Goal: Information Seeking & Learning: Learn about a topic

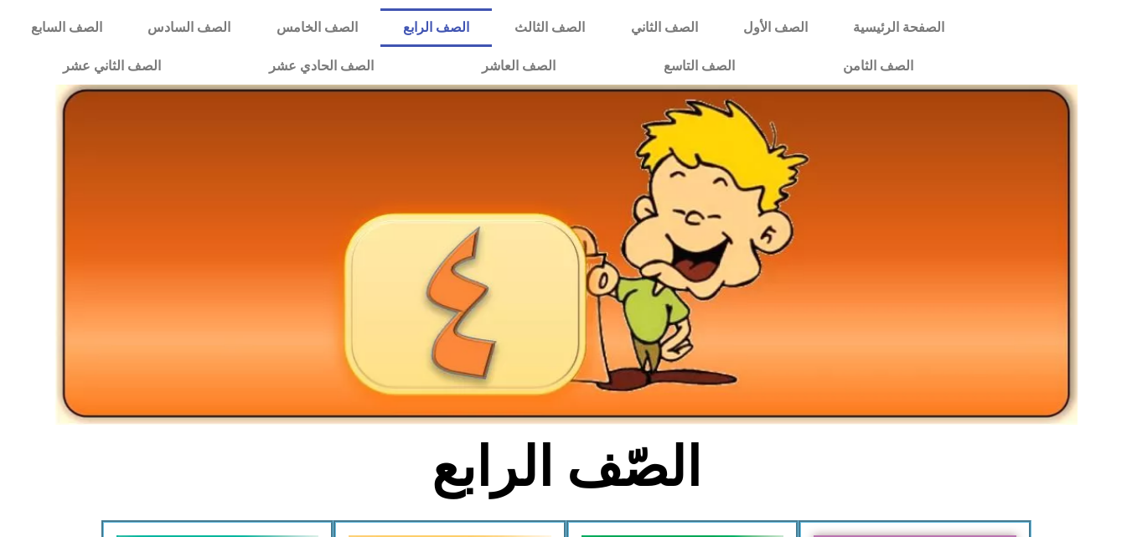
click at [1131, 108] on div at bounding box center [566, 123] width 1132 height 59
drag, startPoint x: 1131, startPoint y: 108, endPoint x: 1142, endPoint y: 141, distance: 34.7
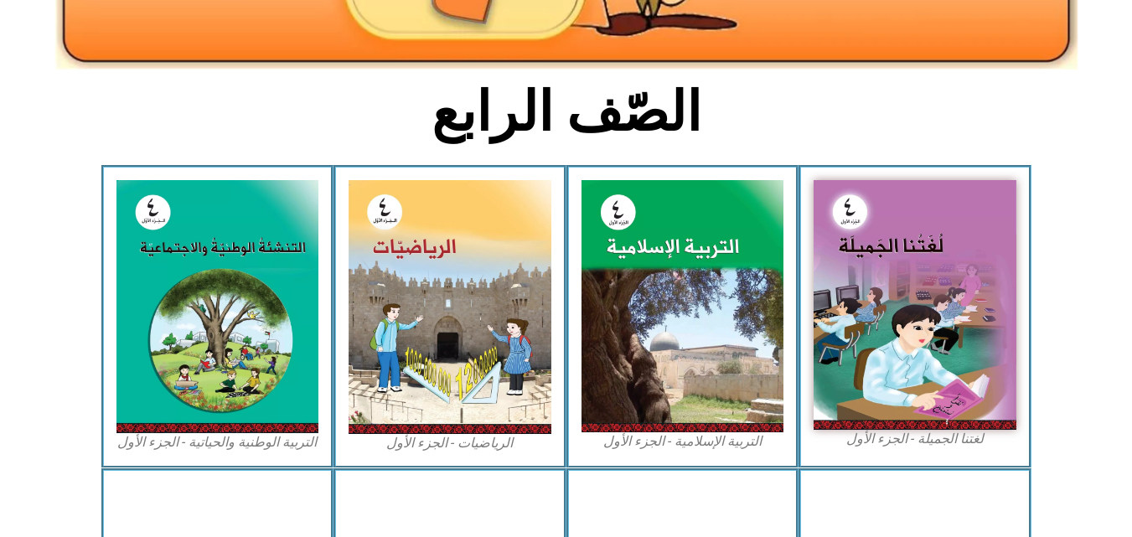
scroll to position [373, 0]
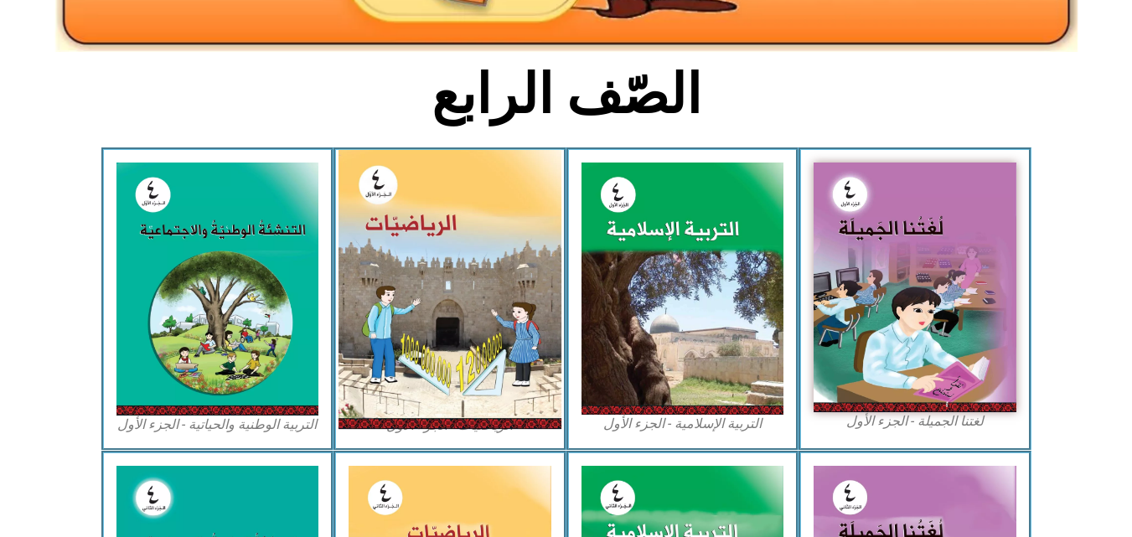
click at [489, 314] on img at bounding box center [449, 289] width 223 height 279
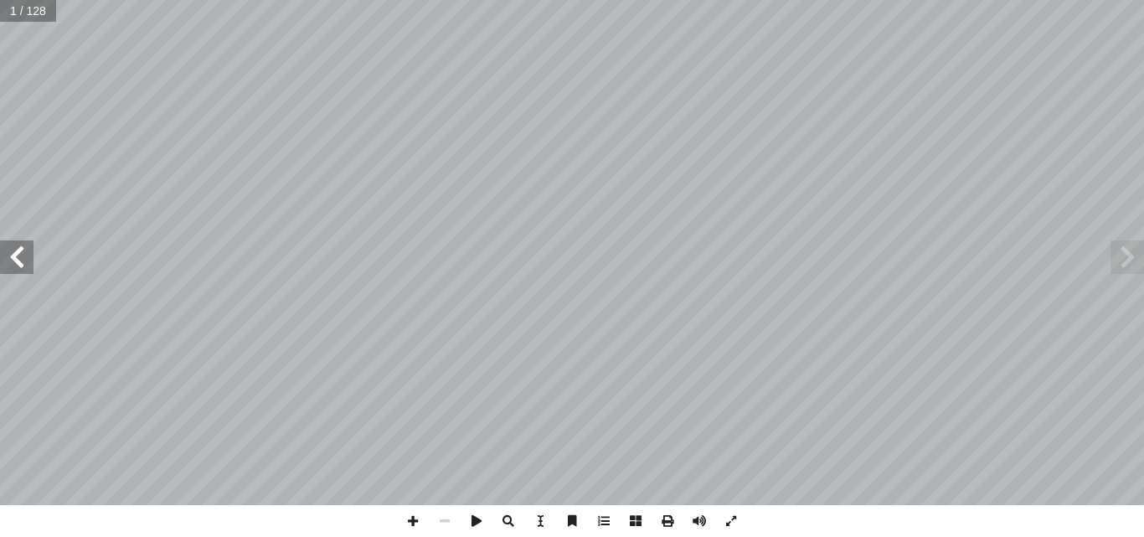
click at [13, 266] on span at bounding box center [17, 257] width 34 height 34
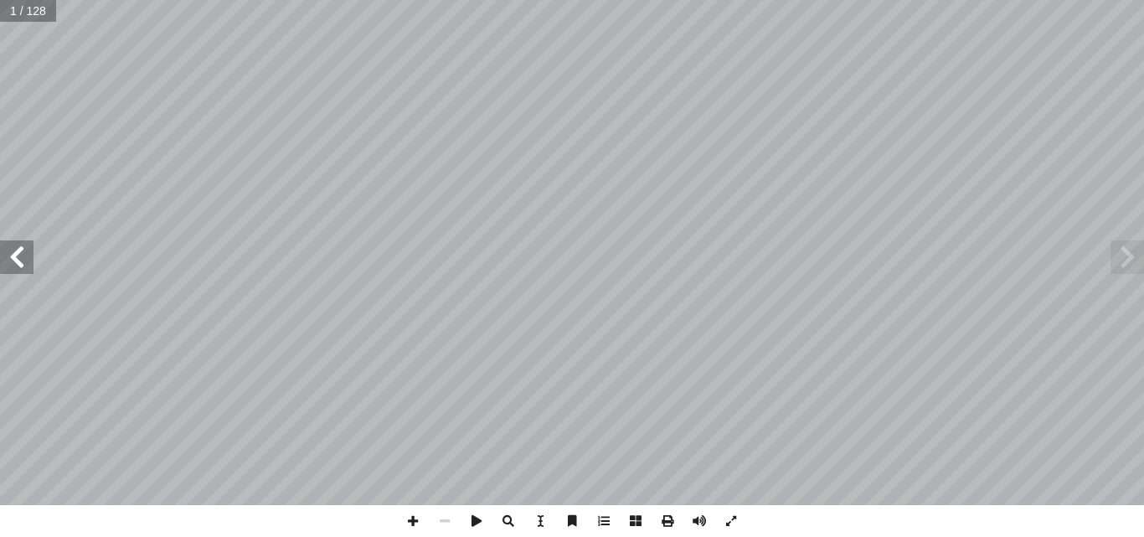
click at [13, 266] on span at bounding box center [17, 257] width 34 height 34
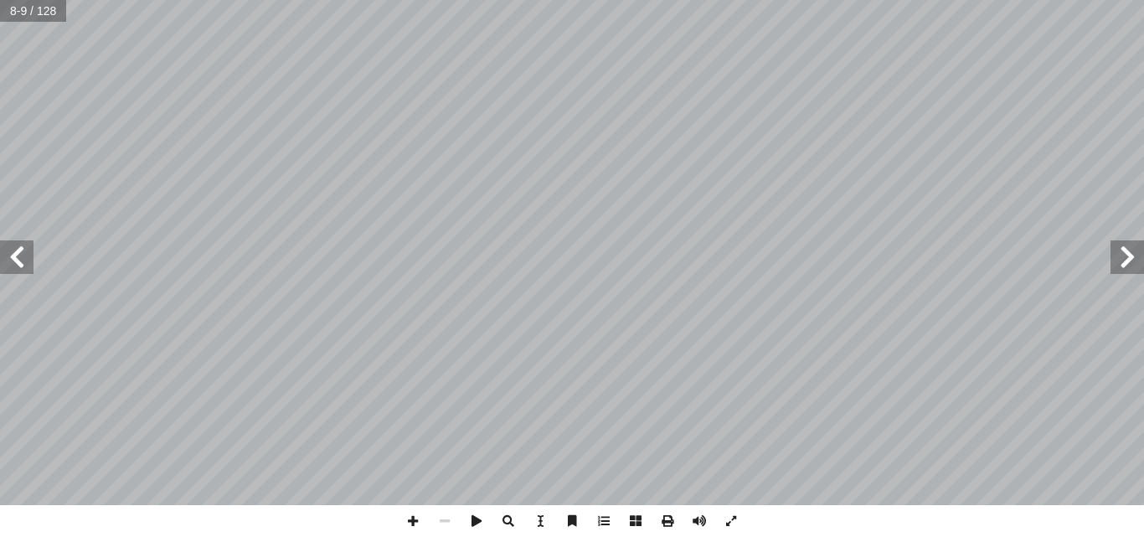
click at [13, 266] on span at bounding box center [17, 257] width 34 height 34
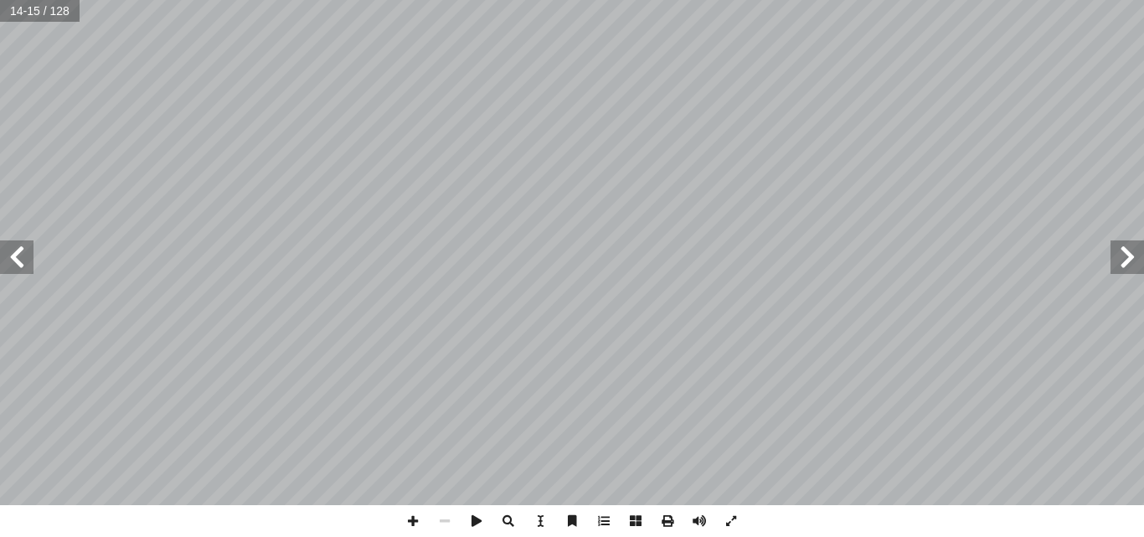
click at [13, 266] on span at bounding box center [17, 257] width 34 height 34
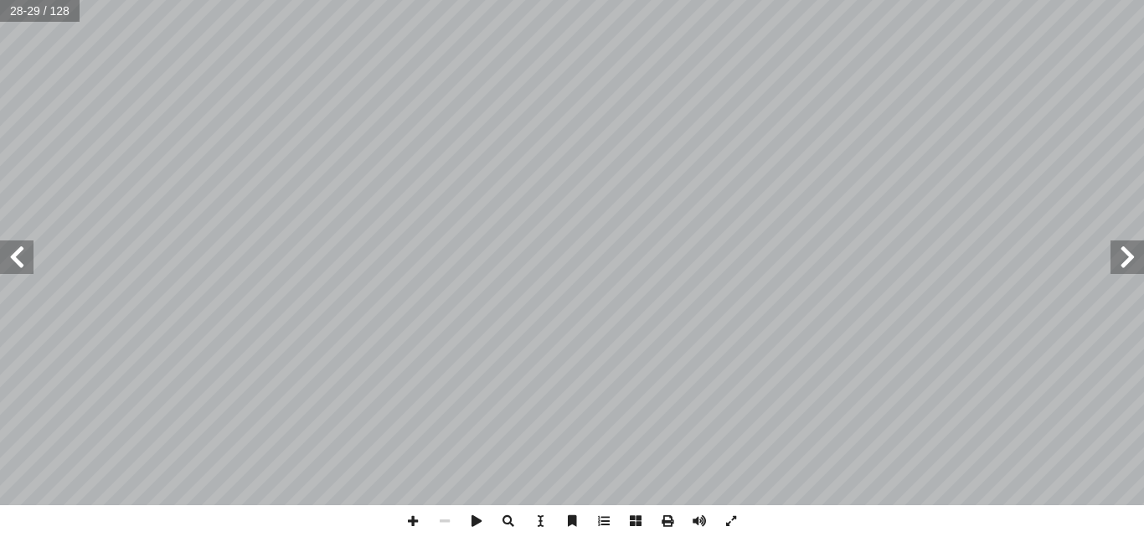
click at [13, 266] on span at bounding box center [17, 257] width 34 height 34
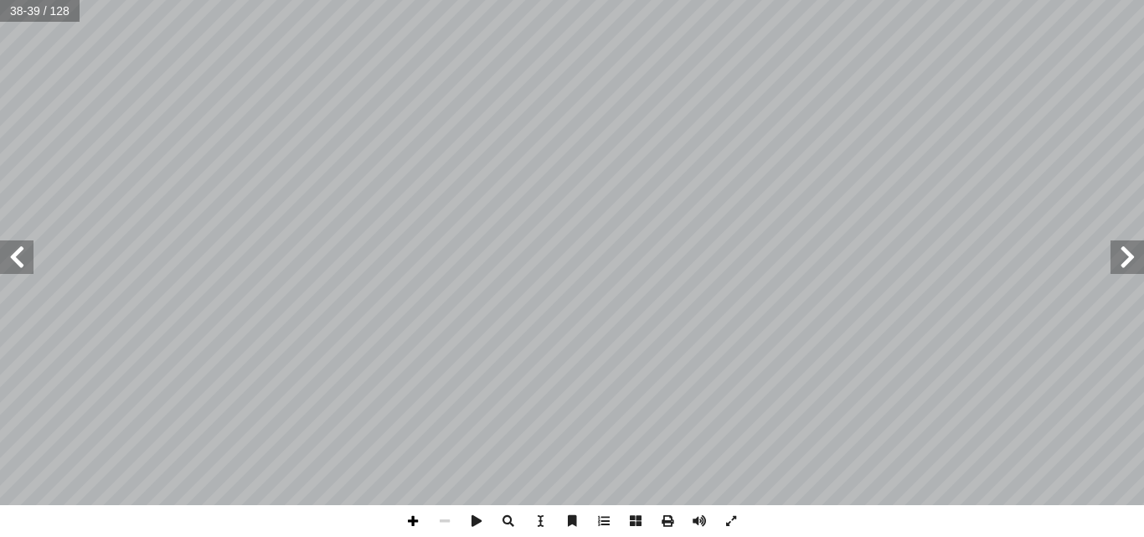
click at [416, 524] on span at bounding box center [413, 521] width 32 height 32
click at [414, 513] on span at bounding box center [413, 521] width 32 height 32
click at [644, 520] on div "٣ 4 ُ رس َّ الد 4 لاف ِ ت ْ اس َ الملايين مع َ ن ْ ضم ُ رح ّ الط قرية عوريف- في…" at bounding box center [572, 268] width 1144 height 537
click at [704, 0] on html "الصفحة الرئيسية الصف الأول الصف الثاني الصف الثالث الصف الرابع الصف الخامس الصف…" at bounding box center [572, 76] width 1144 height 152
click at [17, 266] on span at bounding box center [17, 257] width 34 height 34
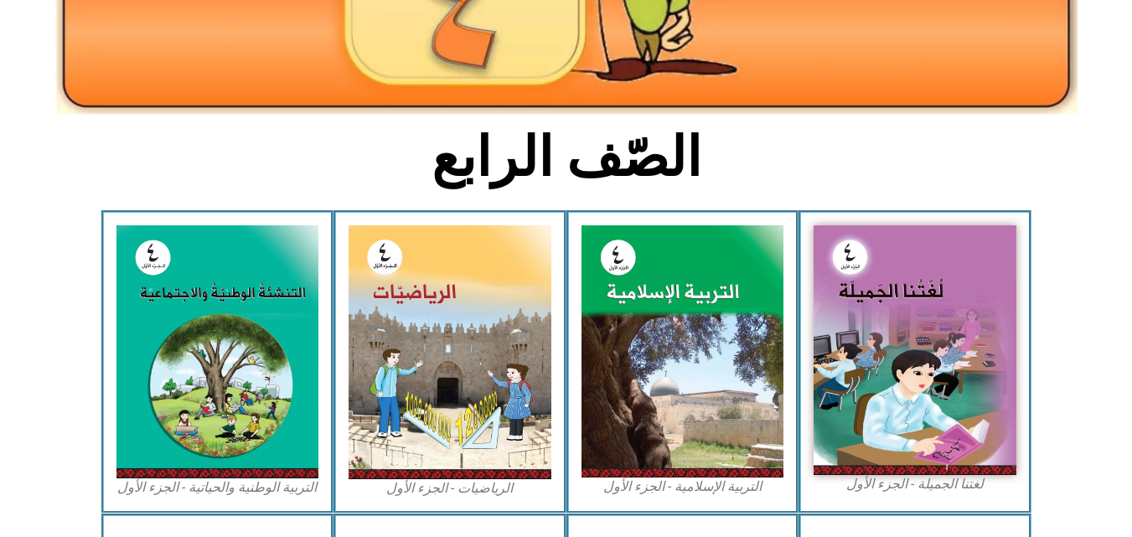
scroll to position [315, 0]
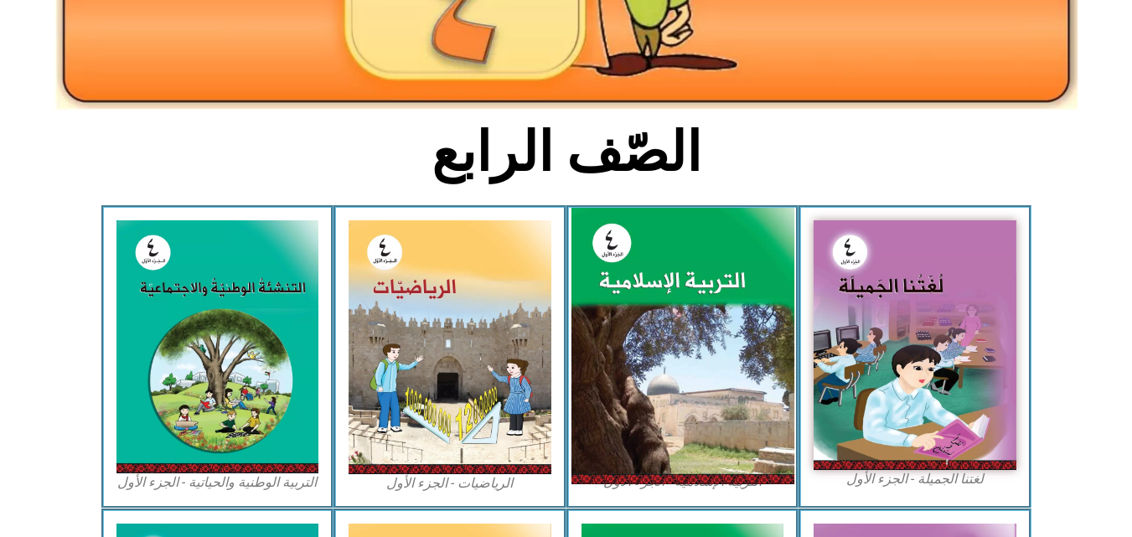
click at [750, 281] on img at bounding box center [681, 346] width 223 height 277
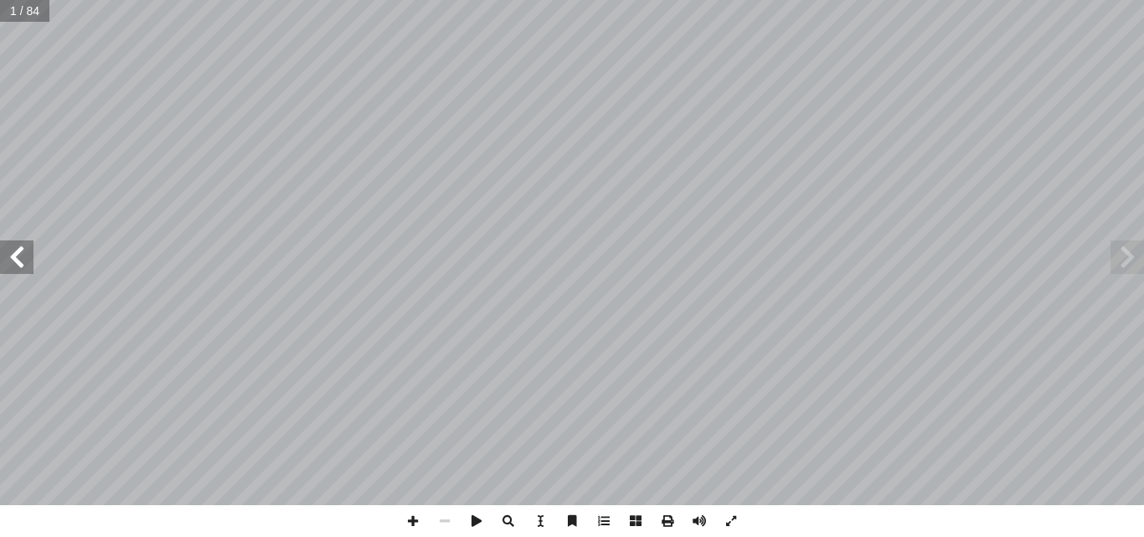
click at [15, 254] on span at bounding box center [17, 257] width 34 height 34
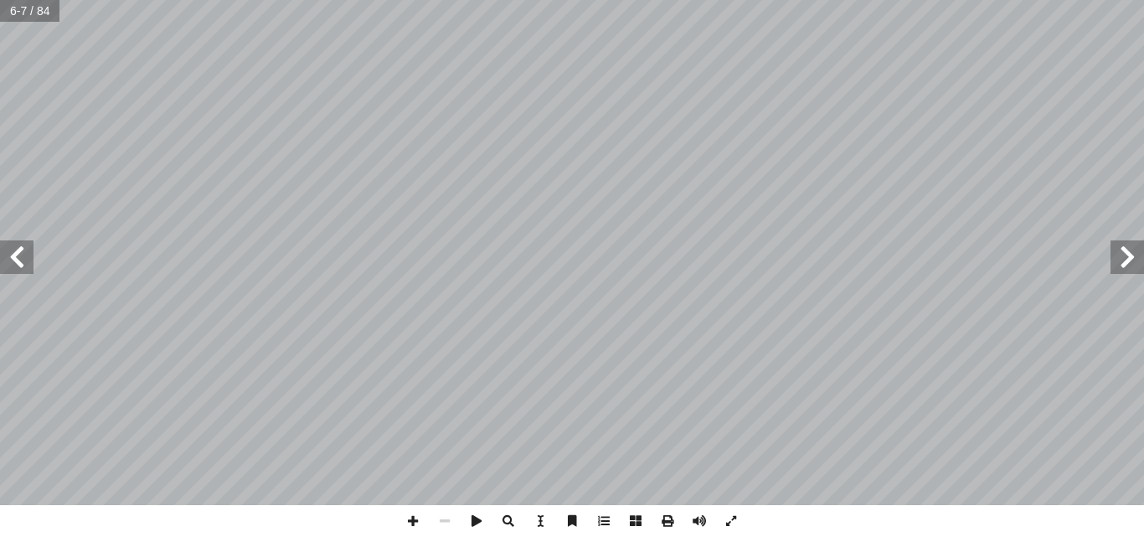
click at [15, 254] on span at bounding box center [17, 257] width 34 height 34
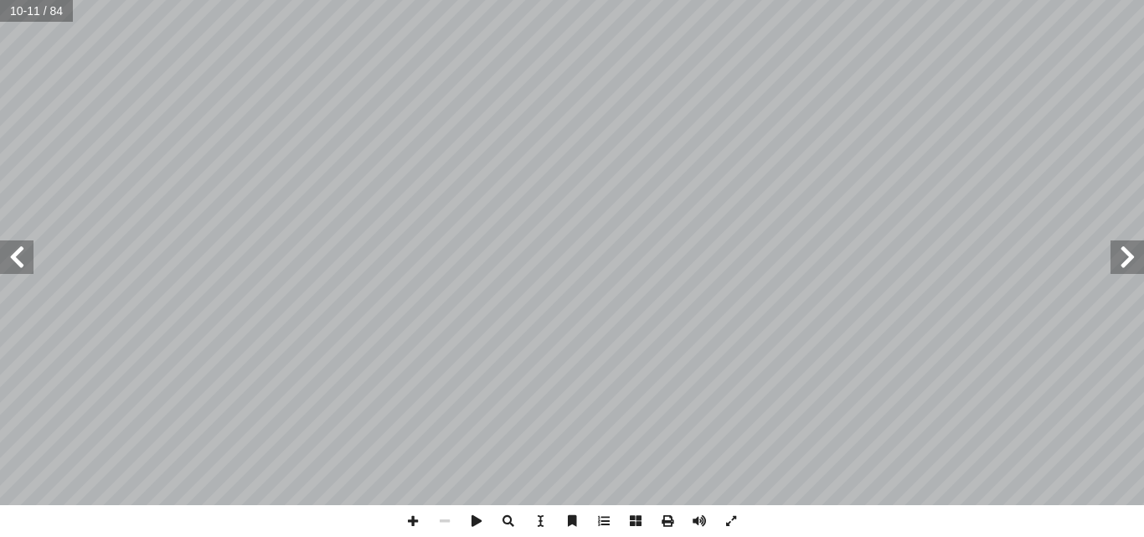
click at [15, 254] on span at bounding box center [17, 257] width 34 height 34
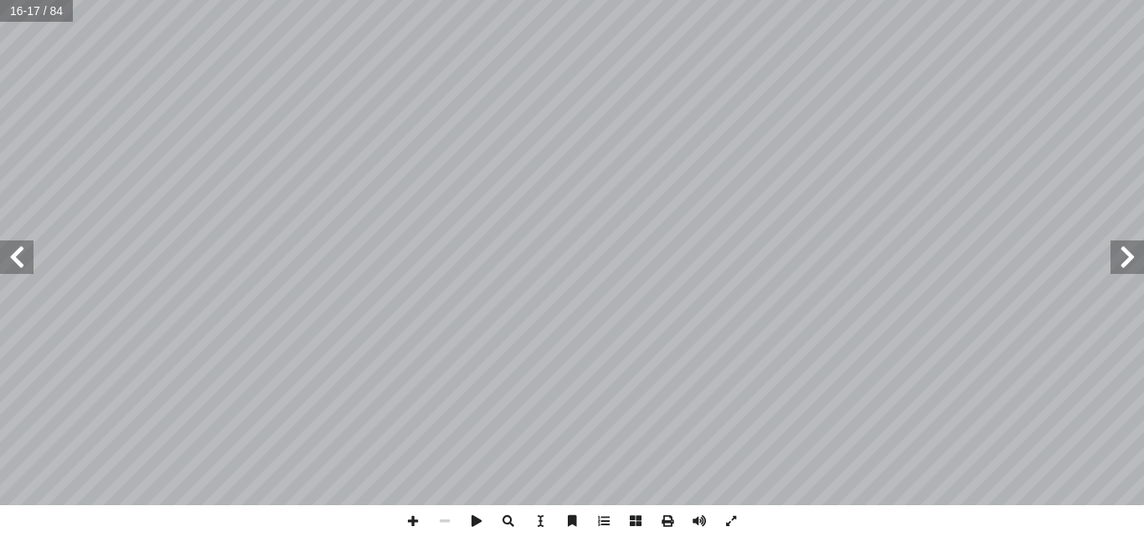
click at [15, 254] on span at bounding box center [17, 257] width 34 height 34
click at [1117, 267] on span at bounding box center [1128, 257] width 34 height 34
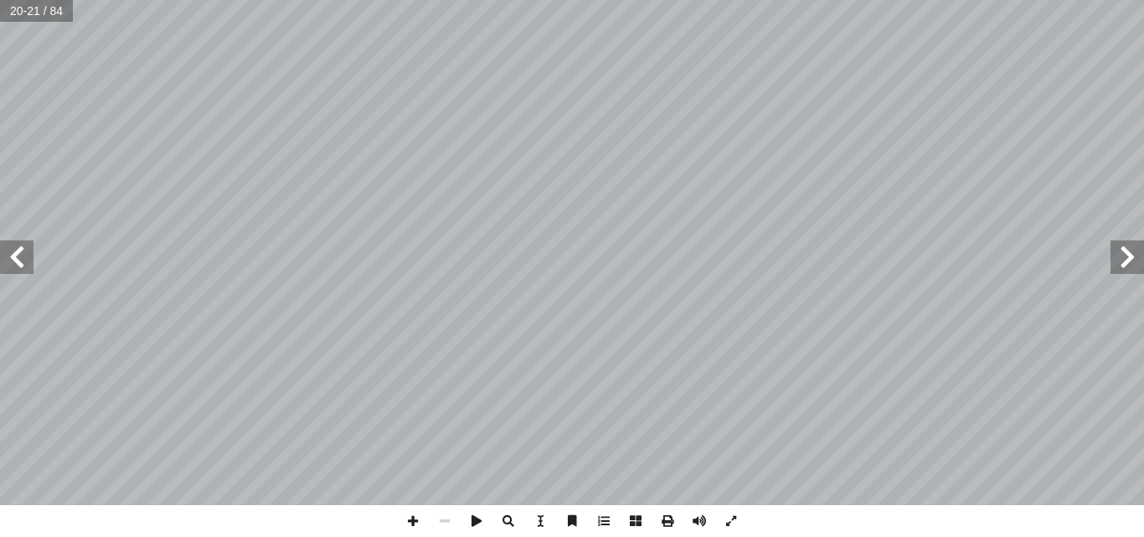
click at [932, 236] on div "1 ٢ � ، ل ٍ نــور ْ ــن ِ م َ ــة َ ك ِ ئ لا َ عالــى الم َ ت ُ ــه ّ الل َ ــق…" at bounding box center [572, 252] width 1144 height 505
click at [22, 261] on span at bounding box center [17, 257] width 34 height 34
click at [777, 0] on html "الصفحة الرئيسية الصف الأول الصف الثاني الصف الثالث الصف الرابع الصف الخامس الصف…" at bounding box center [572, 76] width 1144 height 152
click at [787, 0] on html "الصفحة الرئيسية الصف الأول الصف الثاني الصف الثالث الصف الرابع الصف الخامس الصف…" at bounding box center [572, 76] width 1144 height 152
click at [23, 256] on span at bounding box center [17, 257] width 34 height 34
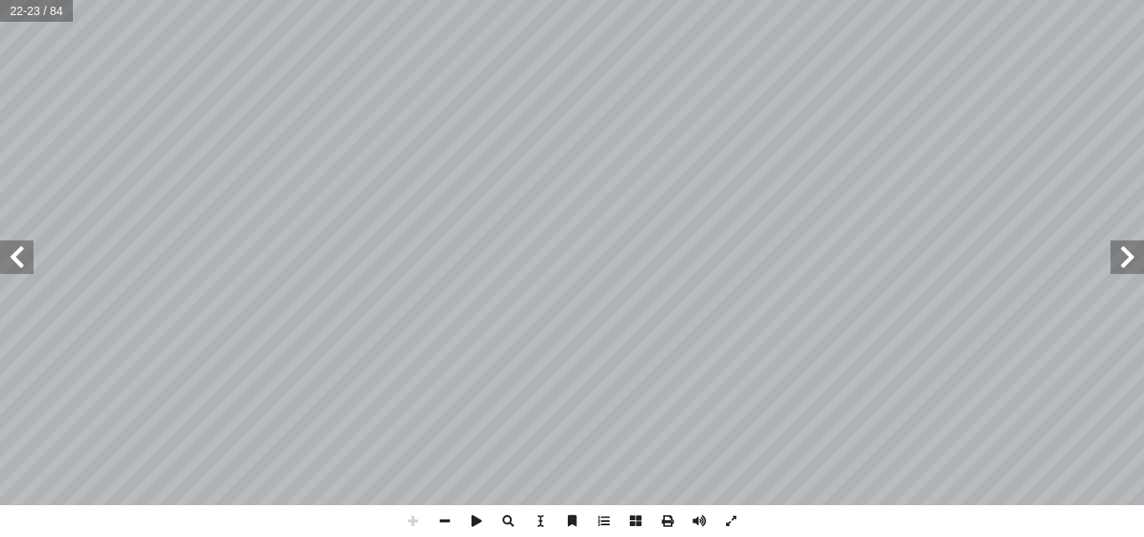
click at [1137, 246] on span at bounding box center [1128, 257] width 34 height 34
click at [826, 152] on html "الصفحة الرئيسية الصف الأول الصف الثاني الصف الثالث الصف الرابع الصف الخامس الصف…" at bounding box center [572, 76] width 1144 height 152
